Goal: Task Accomplishment & Management: Use online tool/utility

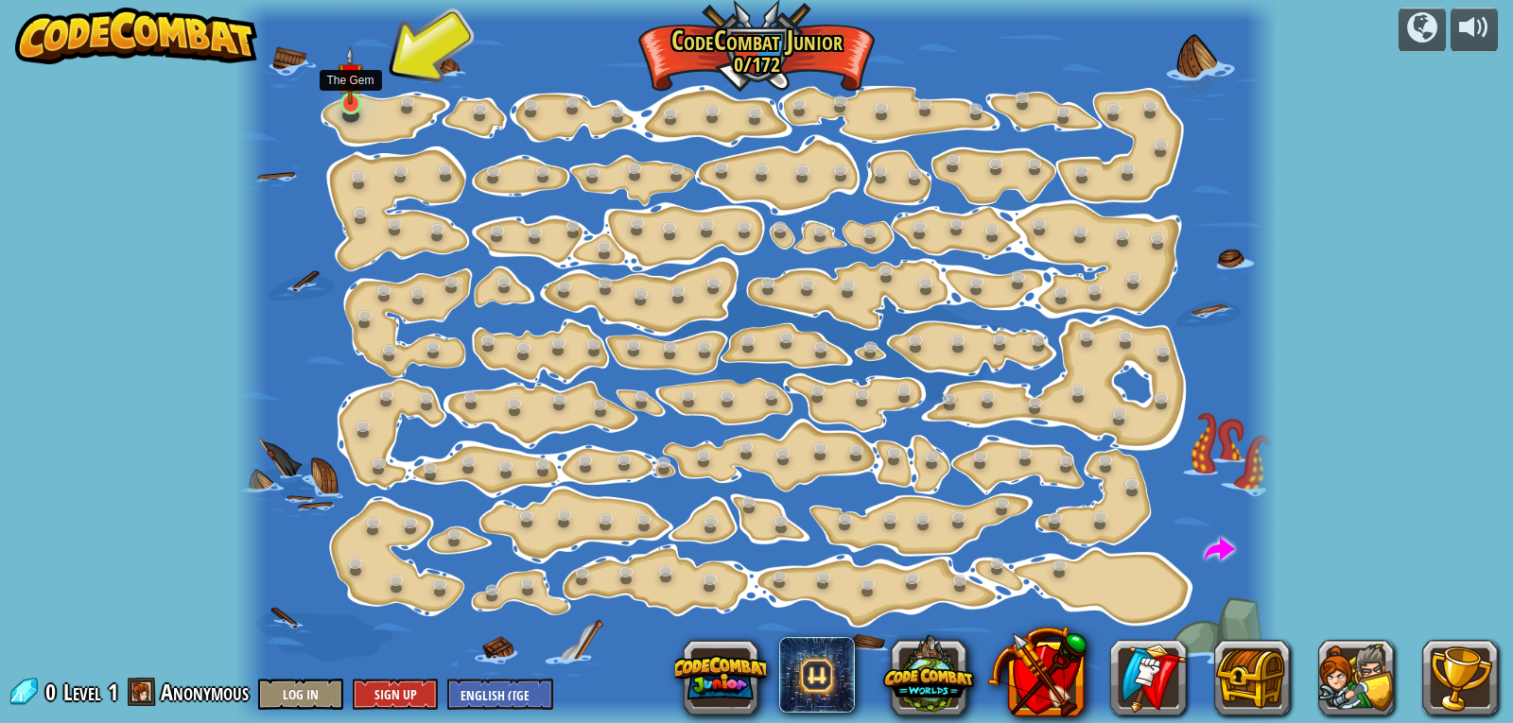
click at [359, 97] on img at bounding box center [350, 76] width 26 height 60
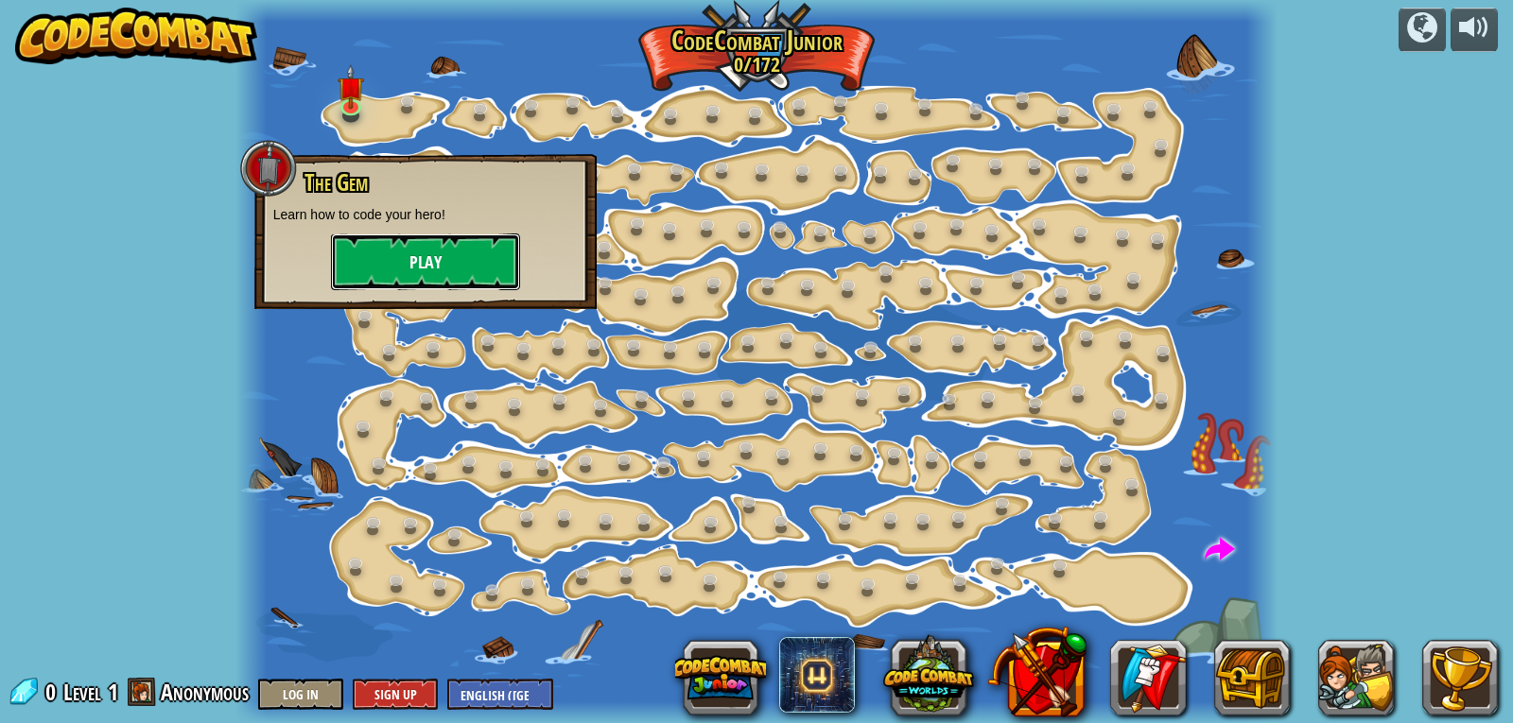
click at [419, 247] on button "Play" at bounding box center [425, 261] width 189 height 57
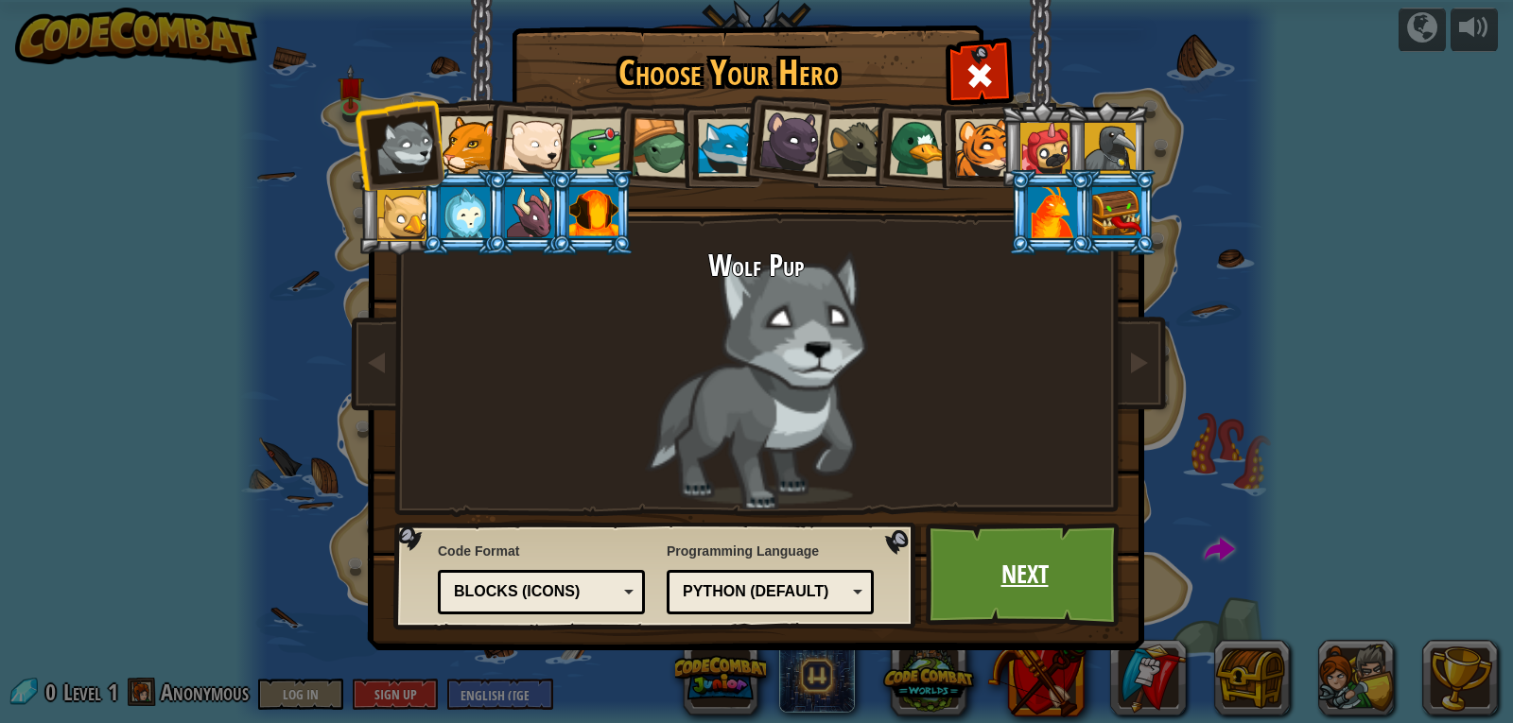
click at [973, 546] on link "Next" at bounding box center [1024, 575] width 198 height 104
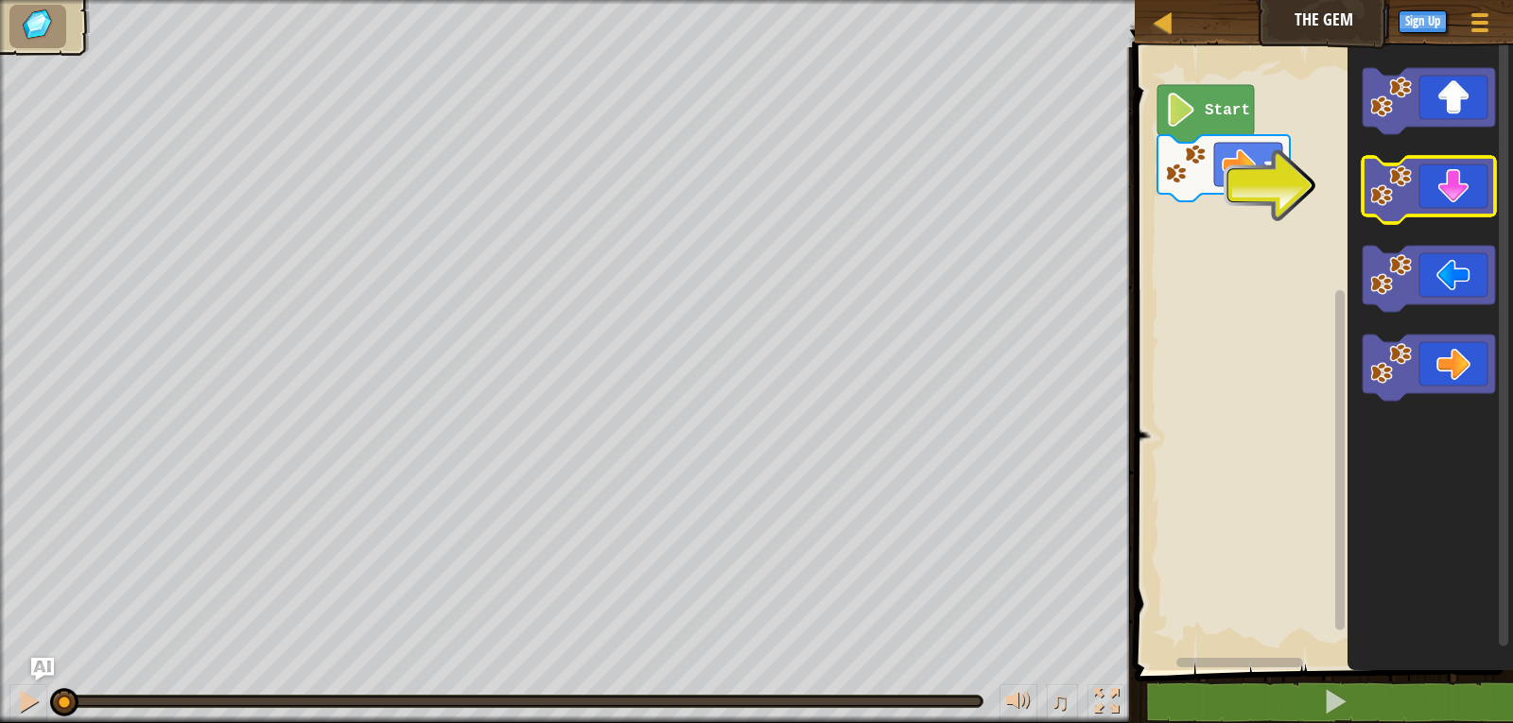
click at [1448, 206] on icon "Blockly Workspace" at bounding box center [1428, 190] width 132 height 66
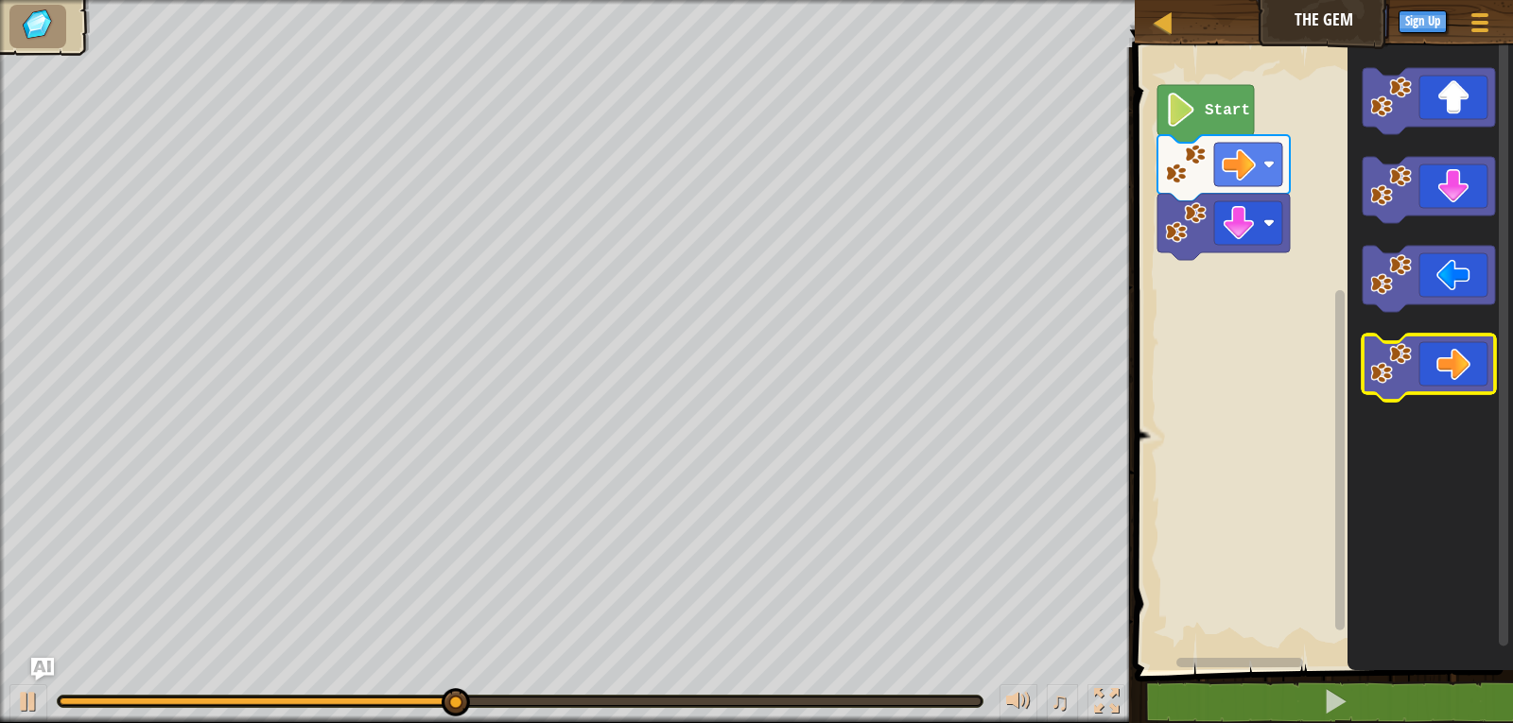
click at [1444, 352] on icon "Blockly Workspace" at bounding box center [1428, 368] width 132 height 66
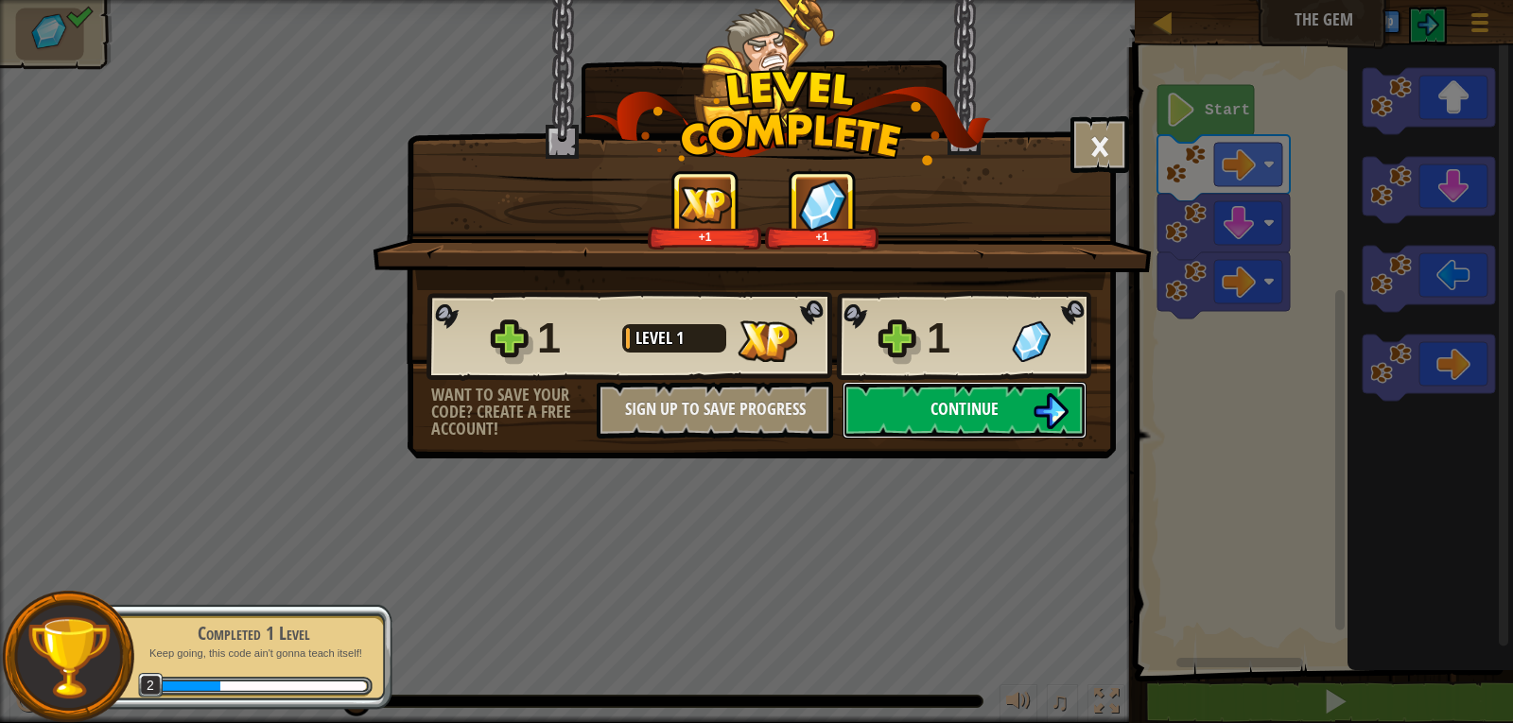
click at [937, 414] on span "Continue" at bounding box center [964, 409] width 68 height 24
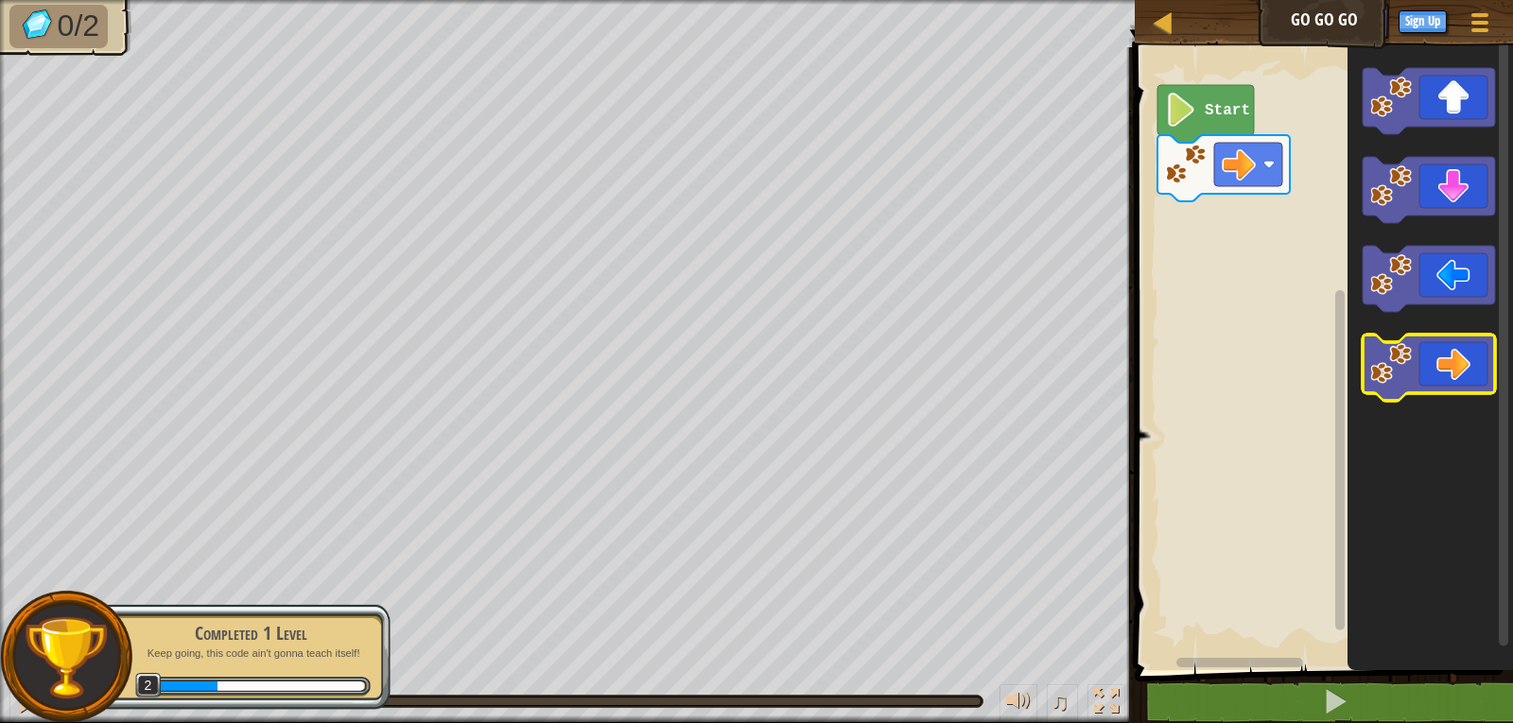
click at [1456, 389] on icon "Blockly Workspace" at bounding box center [1428, 368] width 132 height 66
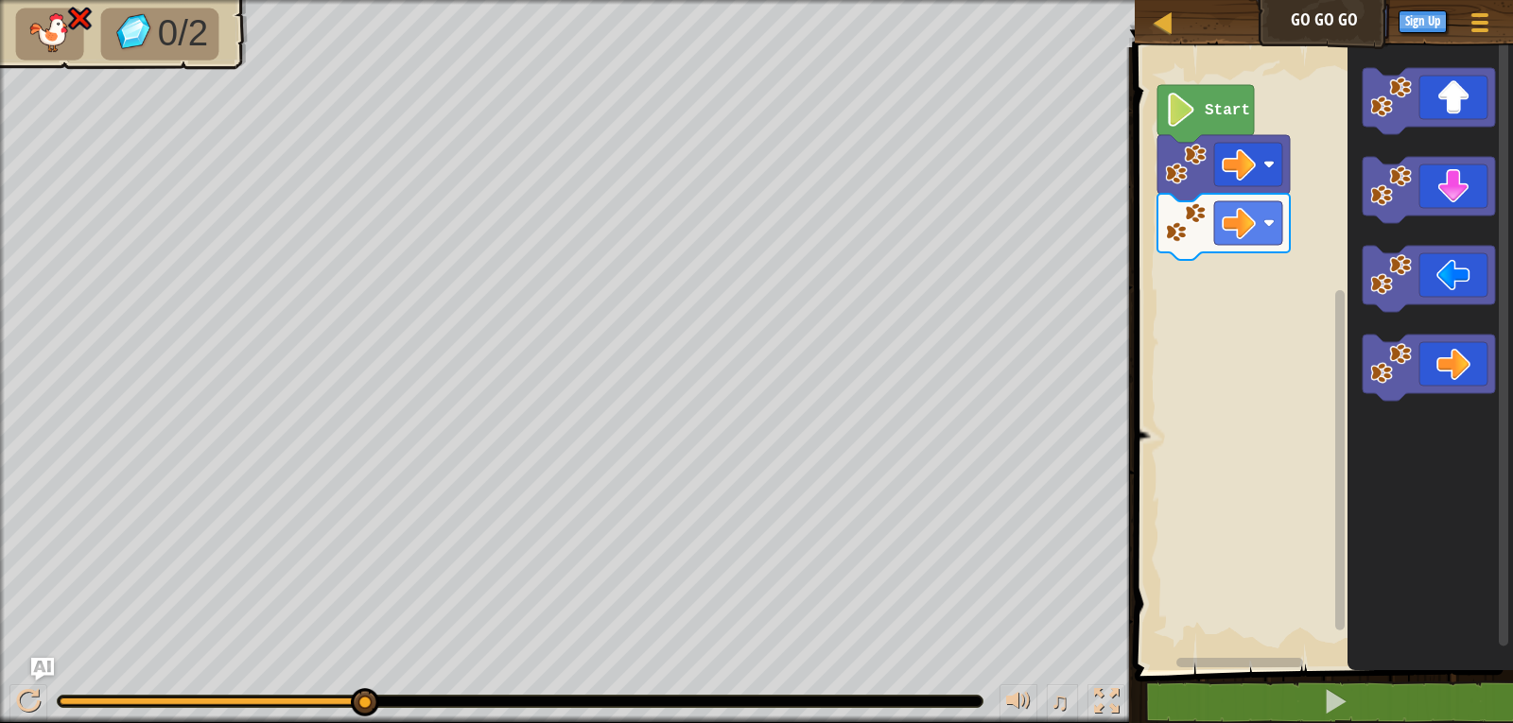
click at [1183, 112] on image "Blockly Workspace" at bounding box center [1181, 110] width 32 height 34
